Goal: Task Accomplishment & Management: Complete application form

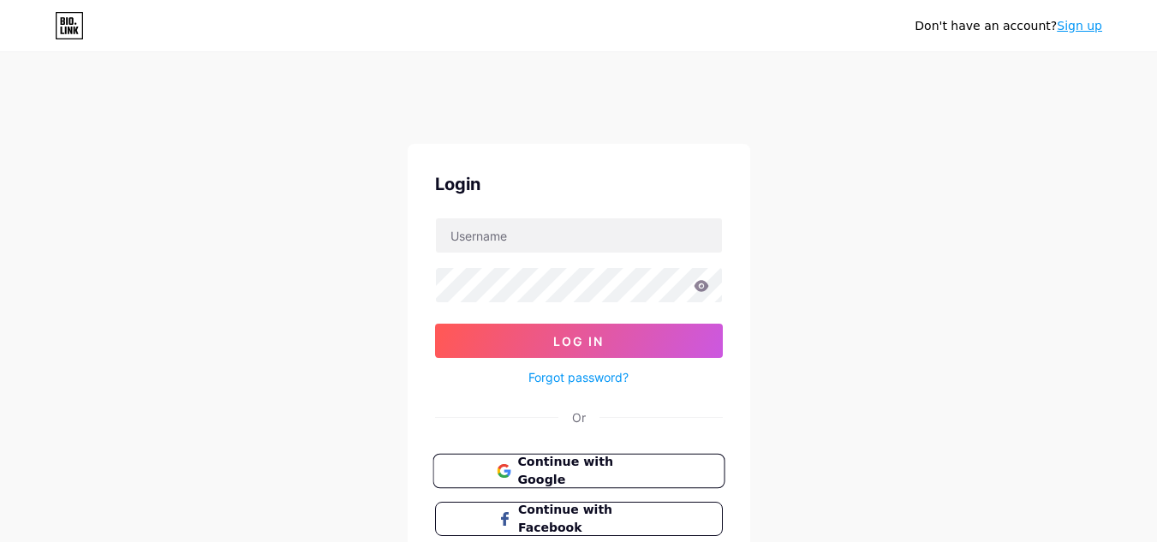
click at [602, 476] on span "Continue with Google" at bounding box center [588, 471] width 143 height 37
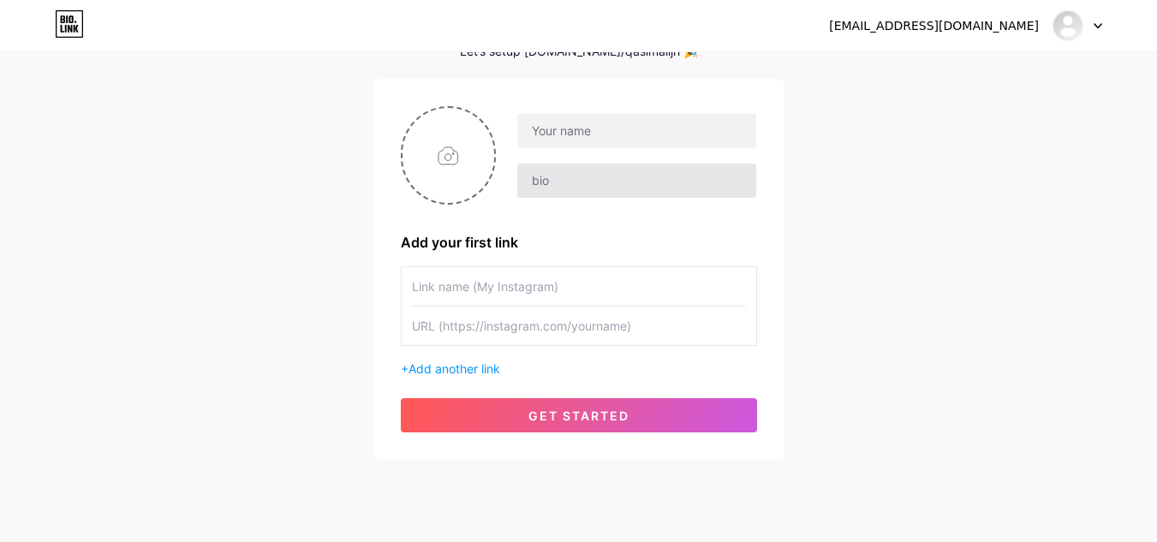
scroll to position [171, 0]
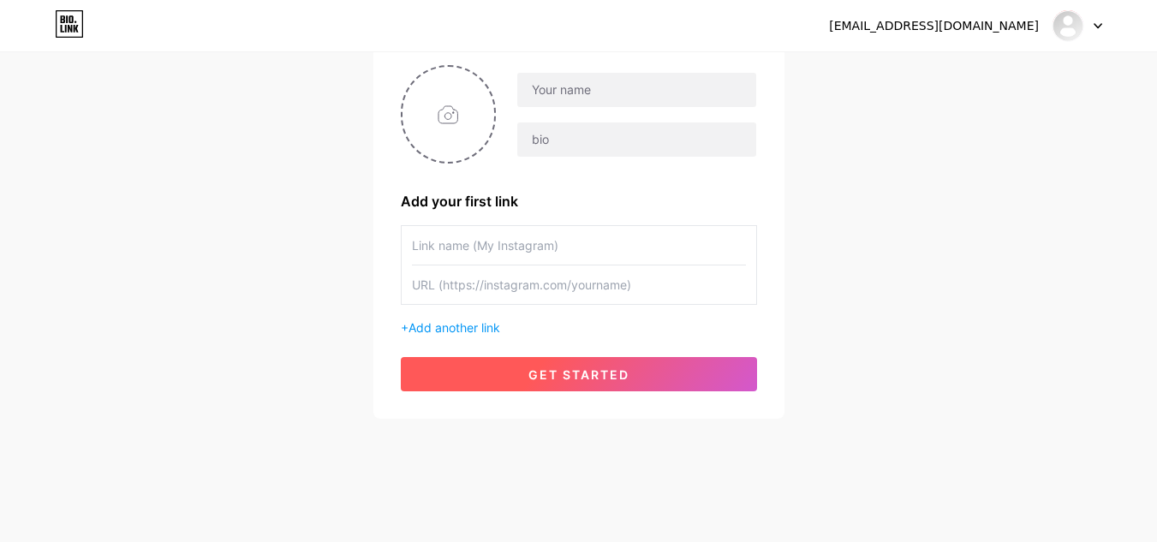
click at [621, 385] on button "get started" at bounding box center [579, 374] width 356 height 34
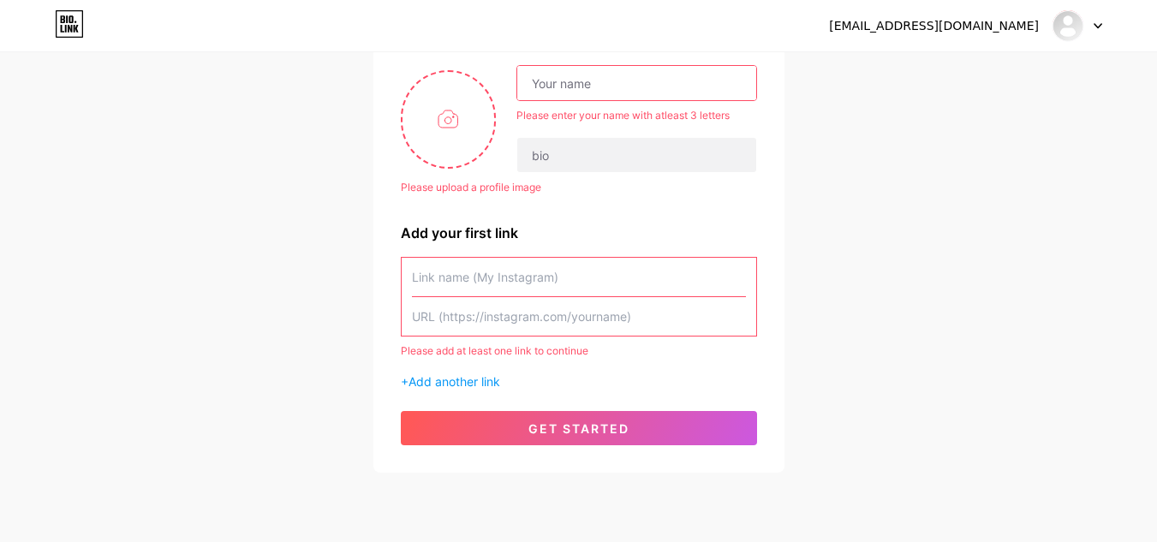
scroll to position [0, 0]
